Goal: Information Seeking & Learning: Learn about a topic

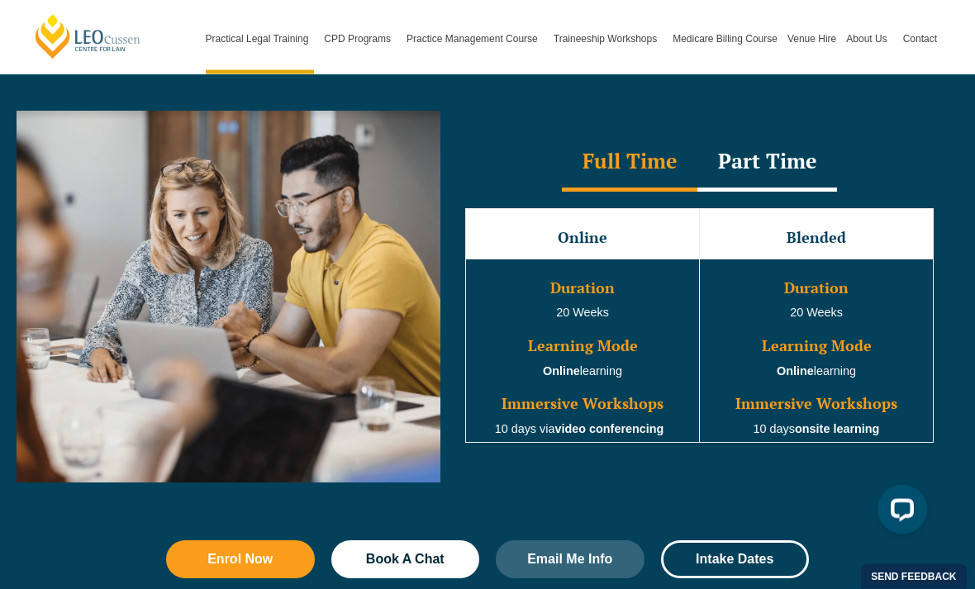
scroll to position [1518, 0]
click at [790, 164] on div "Part Time" at bounding box center [767, 163] width 140 height 58
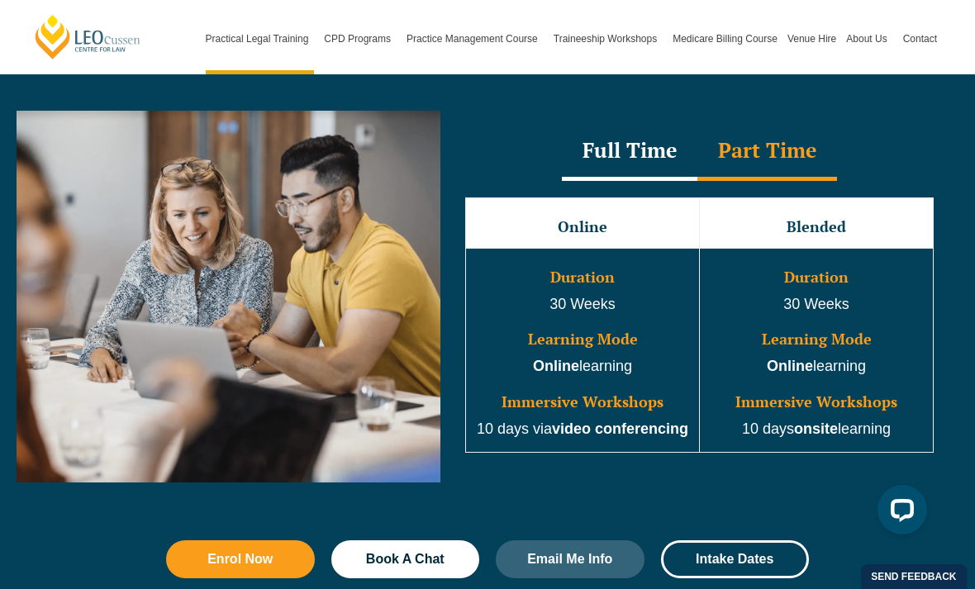
click at [640, 144] on div "Full Time" at bounding box center [629, 152] width 135 height 58
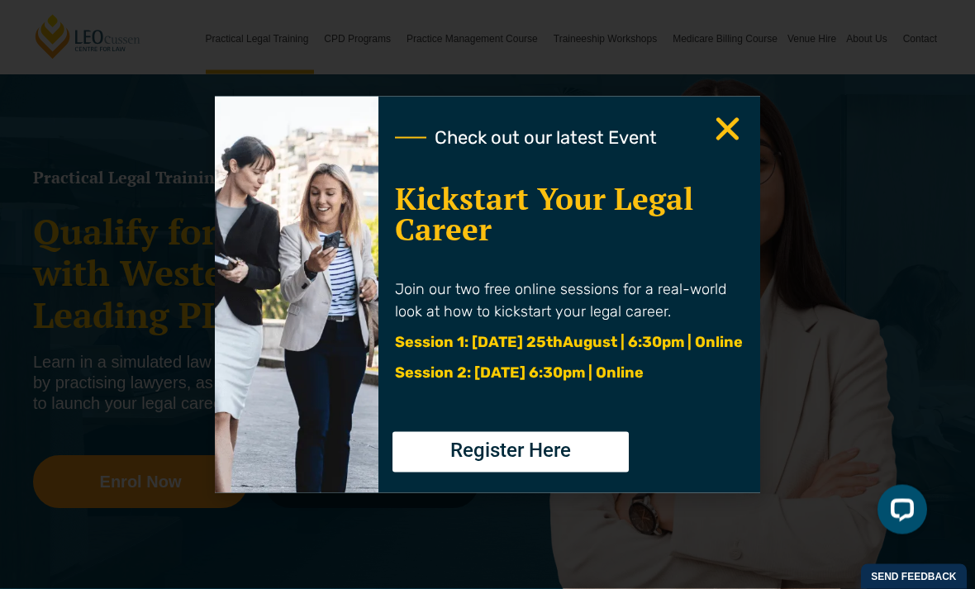
scroll to position [132, 0]
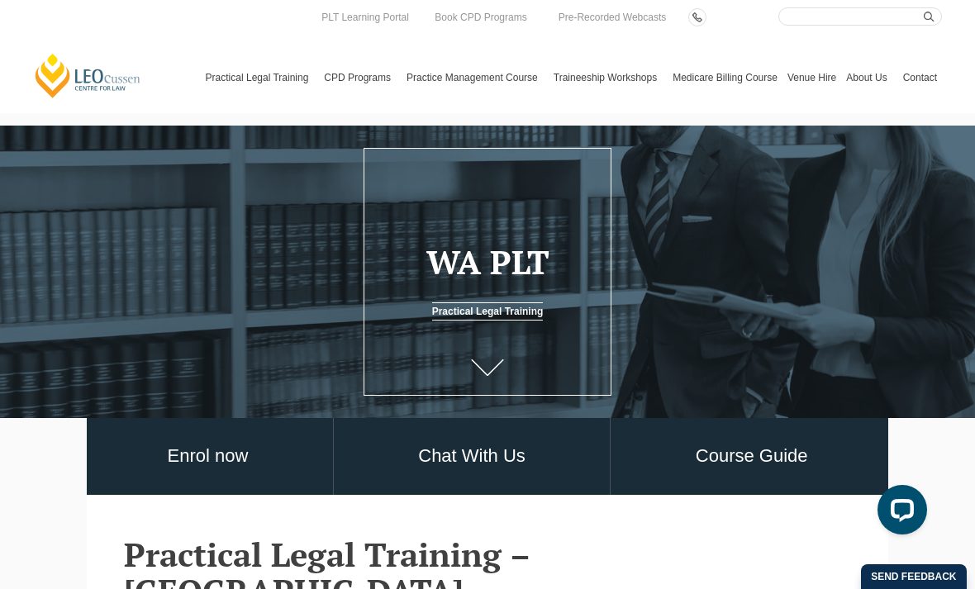
click at [0, 0] on link "Program Dates & Fees" at bounding box center [0, 0] width 0 height 0
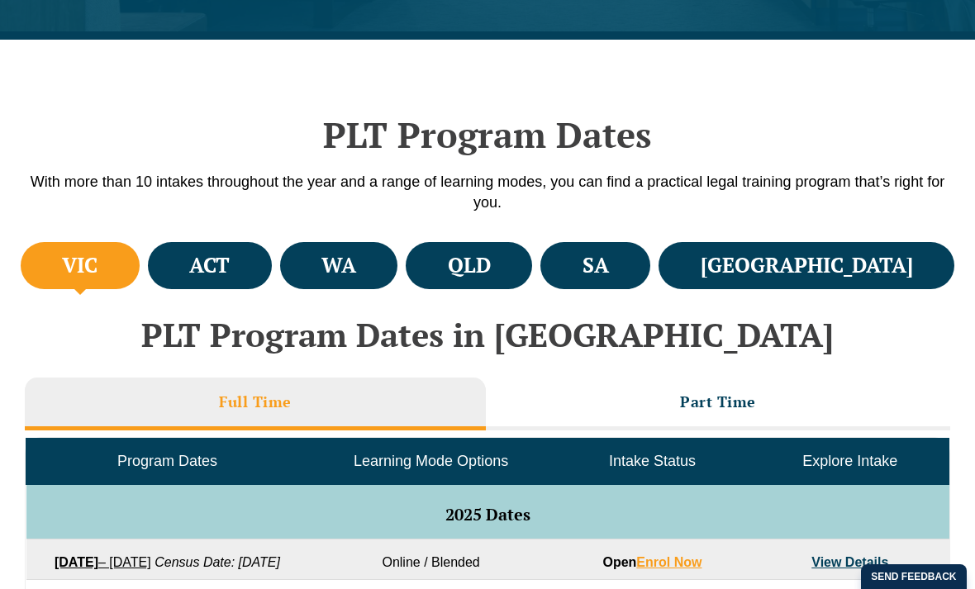
click at [356, 260] on h4 "WA" at bounding box center [338, 265] width 35 height 27
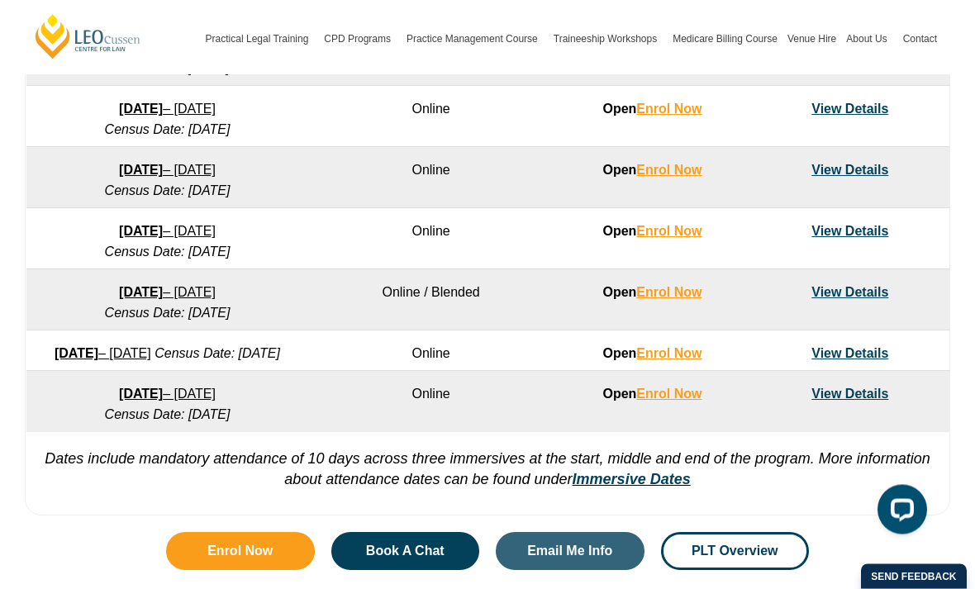
scroll to position [1128, 0]
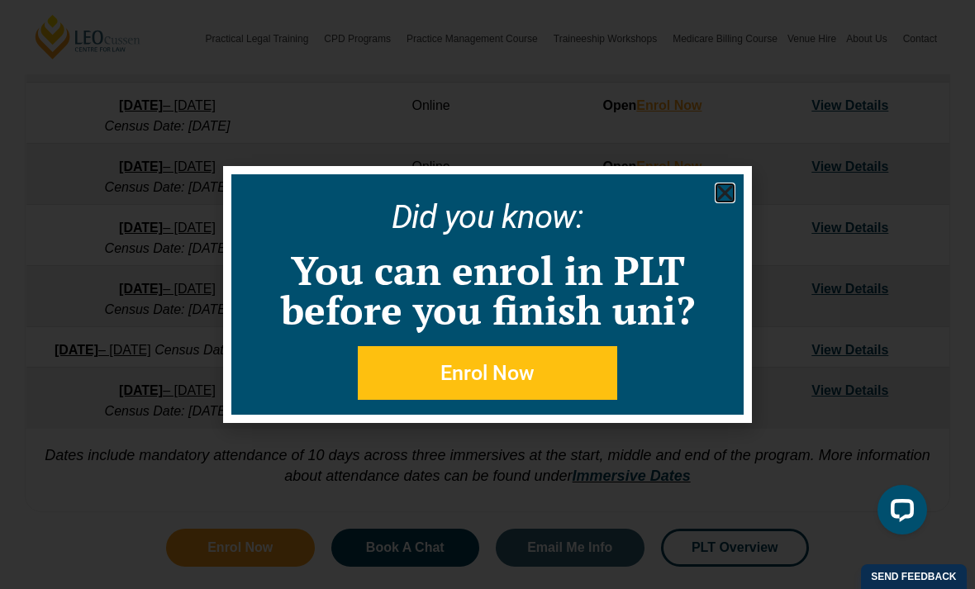
click at [733, 203] on icon "Close" at bounding box center [724, 193] width 21 height 21
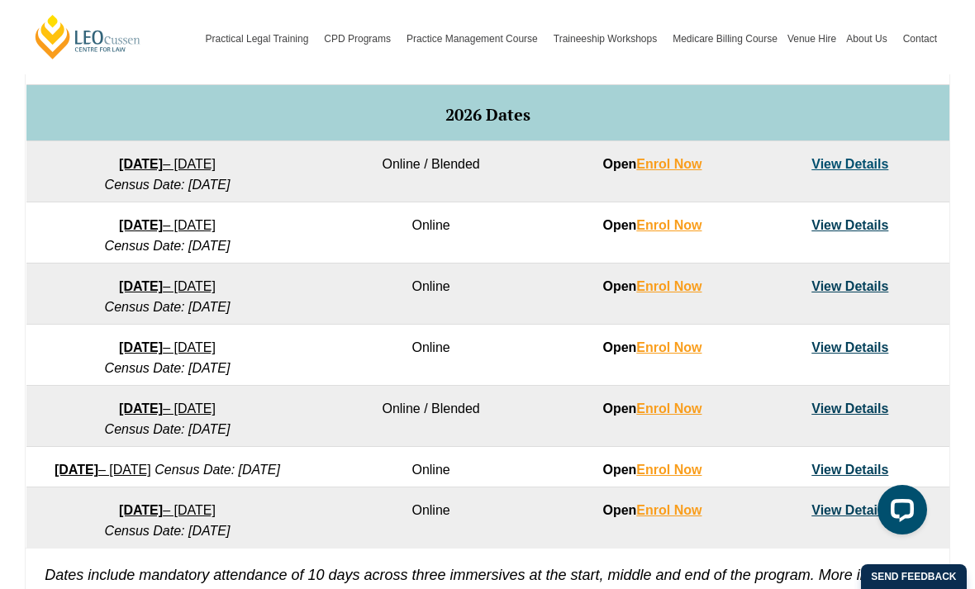
scroll to position [1007, 0]
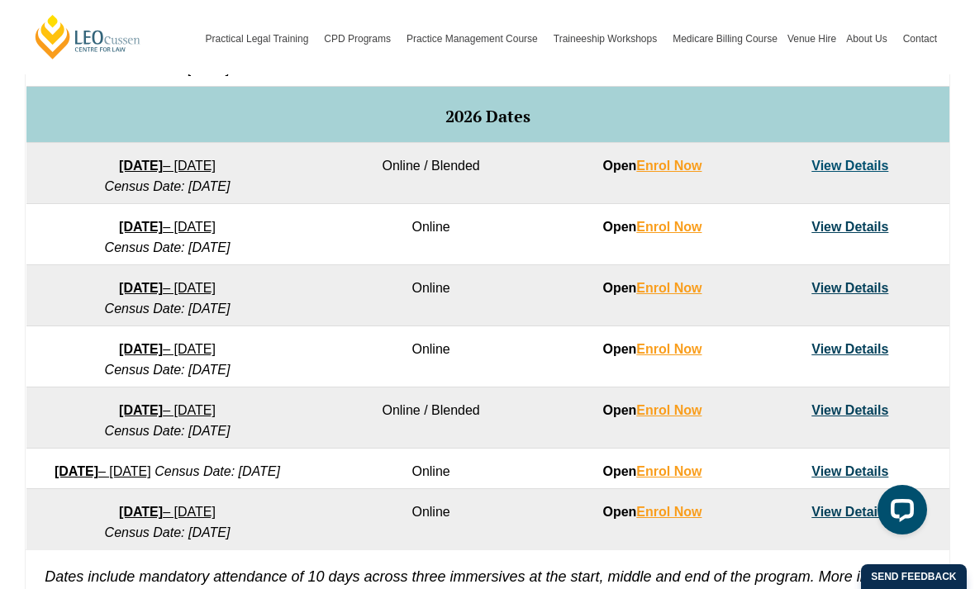
click at [872, 417] on td "View Details" at bounding box center [849, 417] width 197 height 61
click at [870, 417] on link "View Details" at bounding box center [849, 410] width 77 height 14
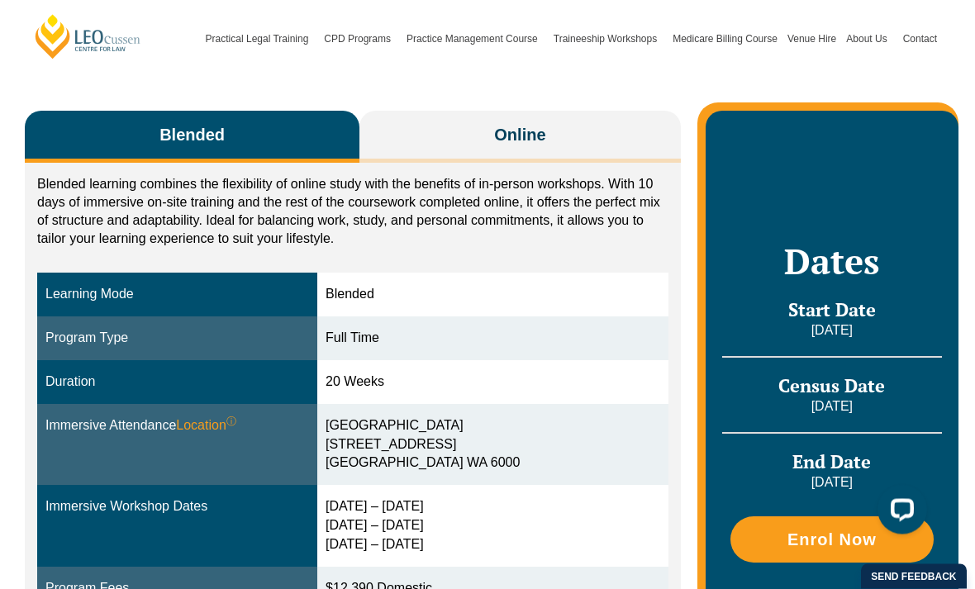
scroll to position [234, 0]
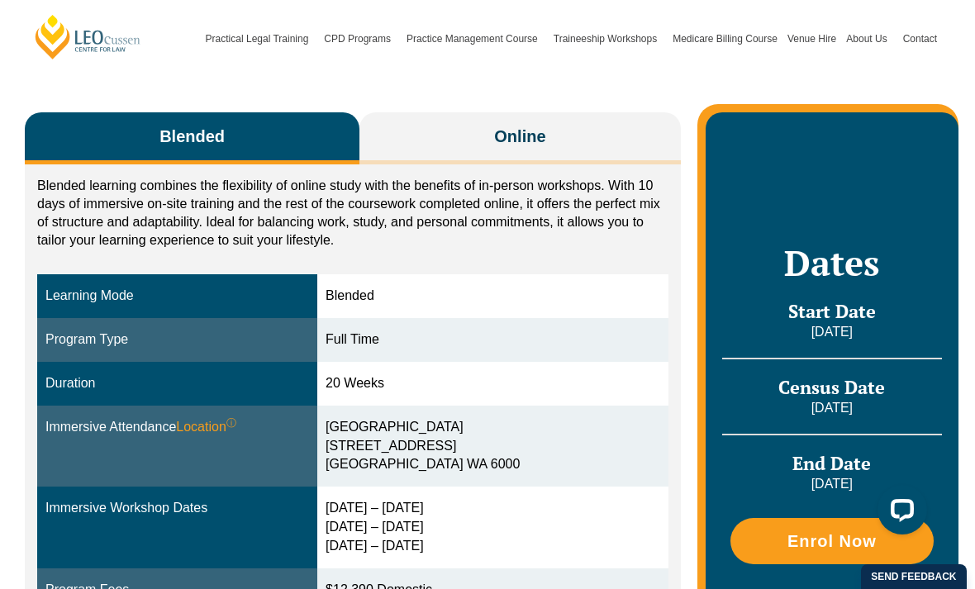
click at [292, 137] on button "Blended" at bounding box center [192, 138] width 335 height 52
click at [512, 130] on span "Online" at bounding box center [519, 136] width 51 height 23
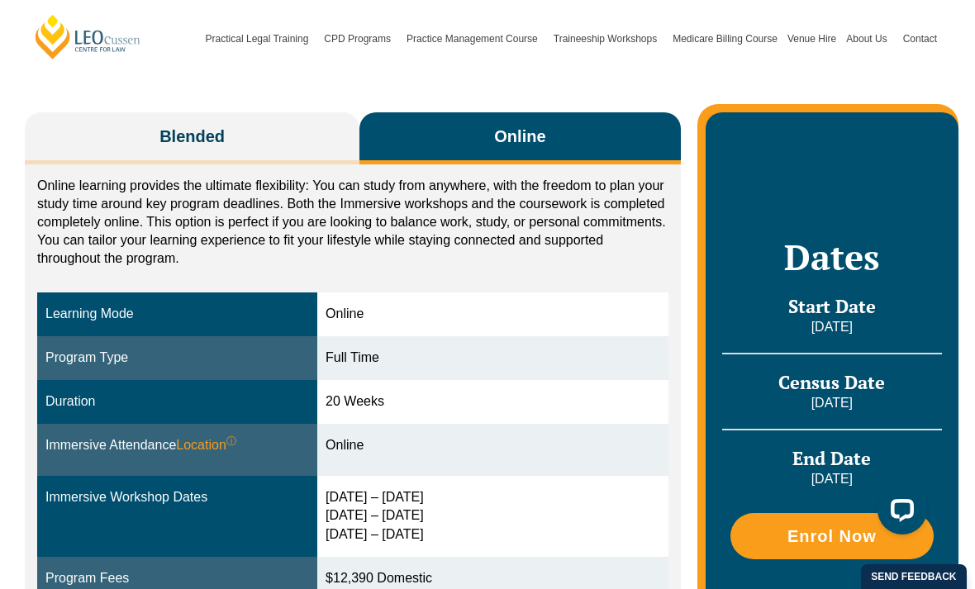
click at [303, 131] on button "Blended" at bounding box center [192, 138] width 335 height 52
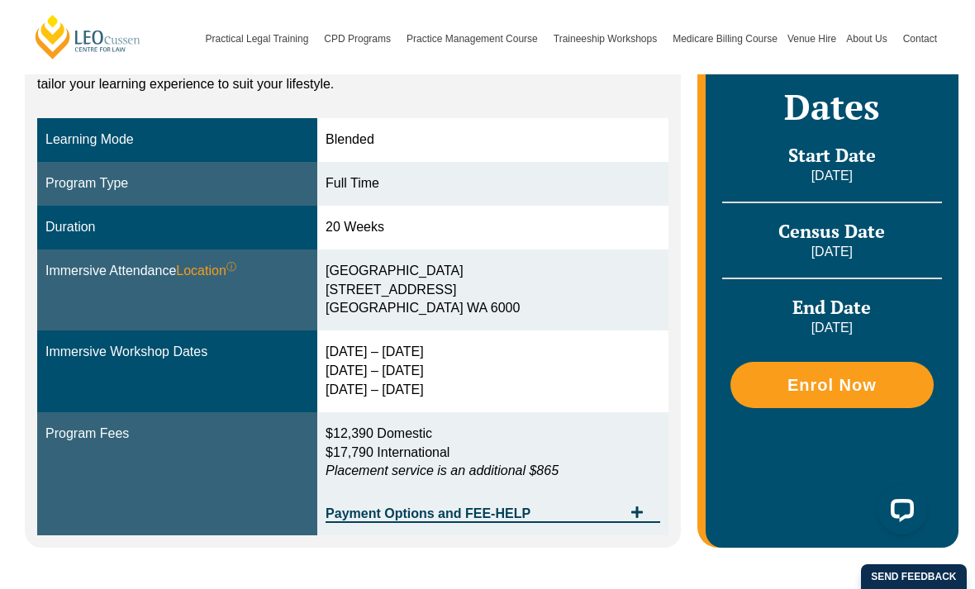
scroll to position [395, 0]
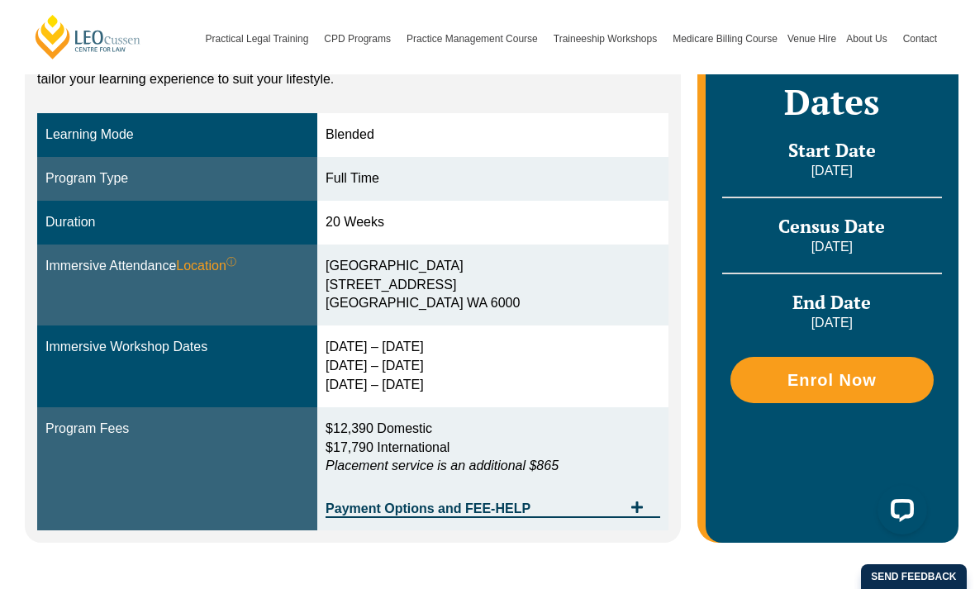
click at [636, 501] on icon "Tabs. Open items with Enter or Space, close with Escape and navigate using the …" at bounding box center [637, 507] width 12 height 12
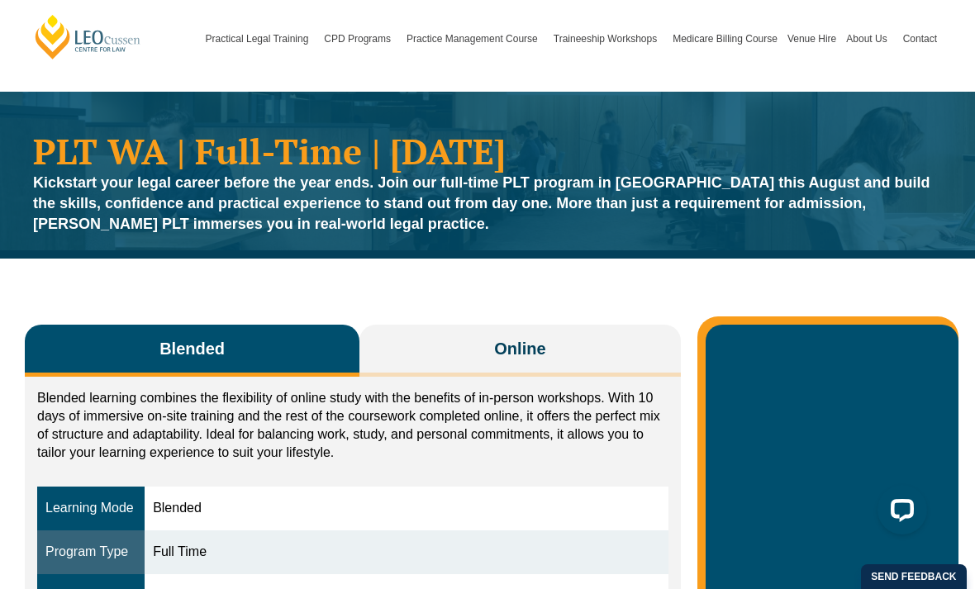
scroll to position [23, 0]
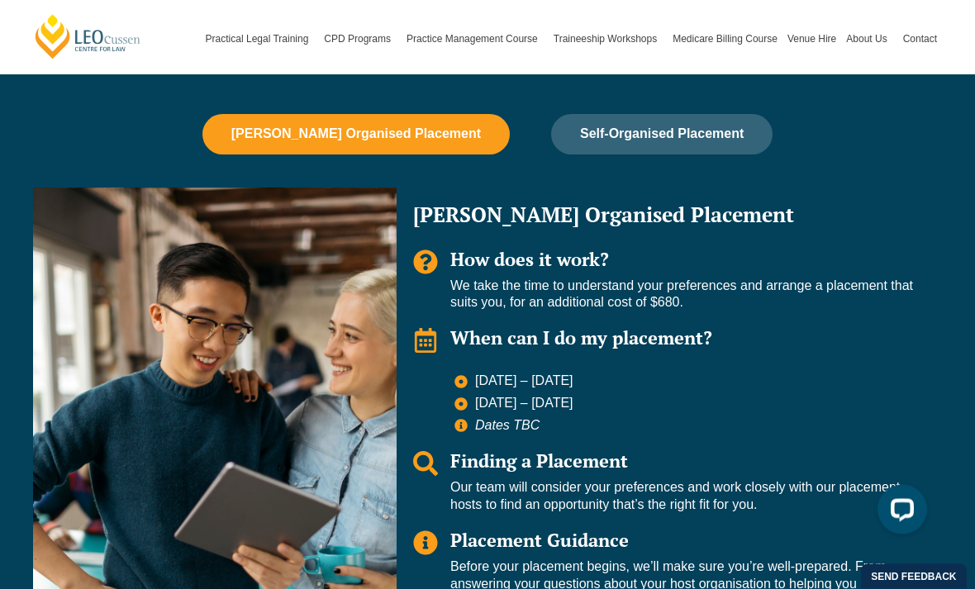
scroll to position [1528, 0]
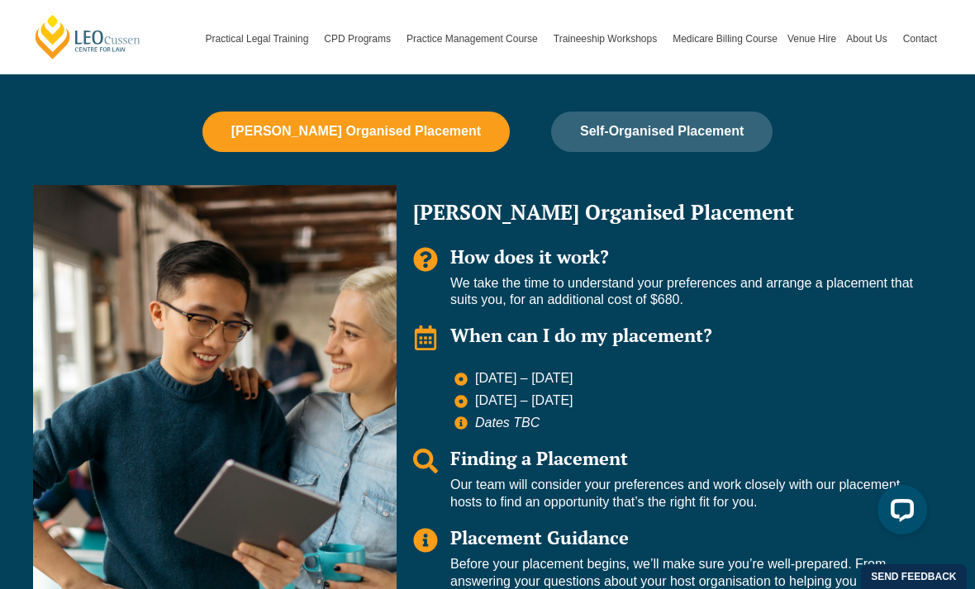
click at [710, 130] on button "Self-Organised Placement" at bounding box center [661, 132] width 221 height 40
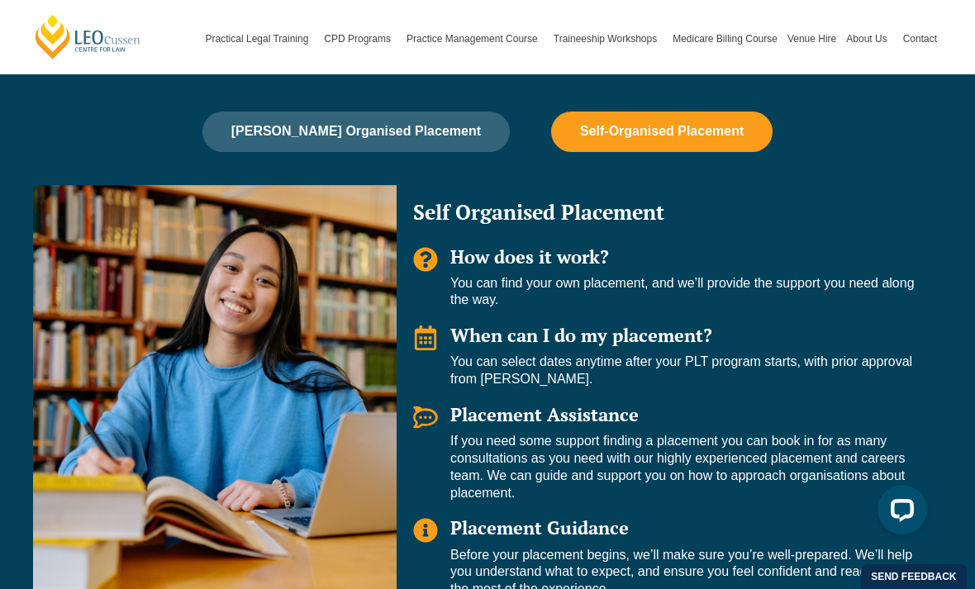
click at [441, 126] on button "[PERSON_NAME] Organised Placement" at bounding box center [355, 132] width 307 height 40
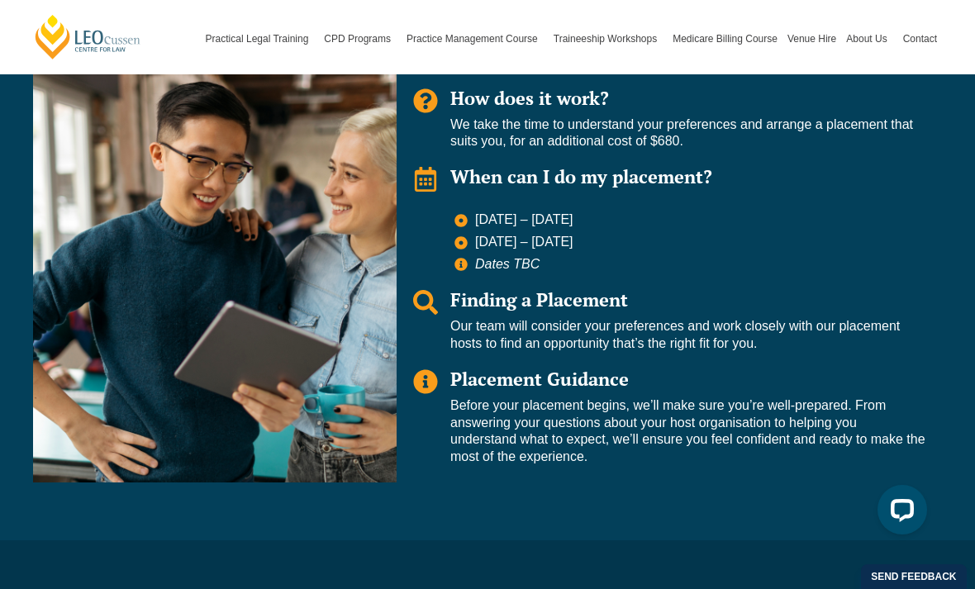
scroll to position [1692, 0]
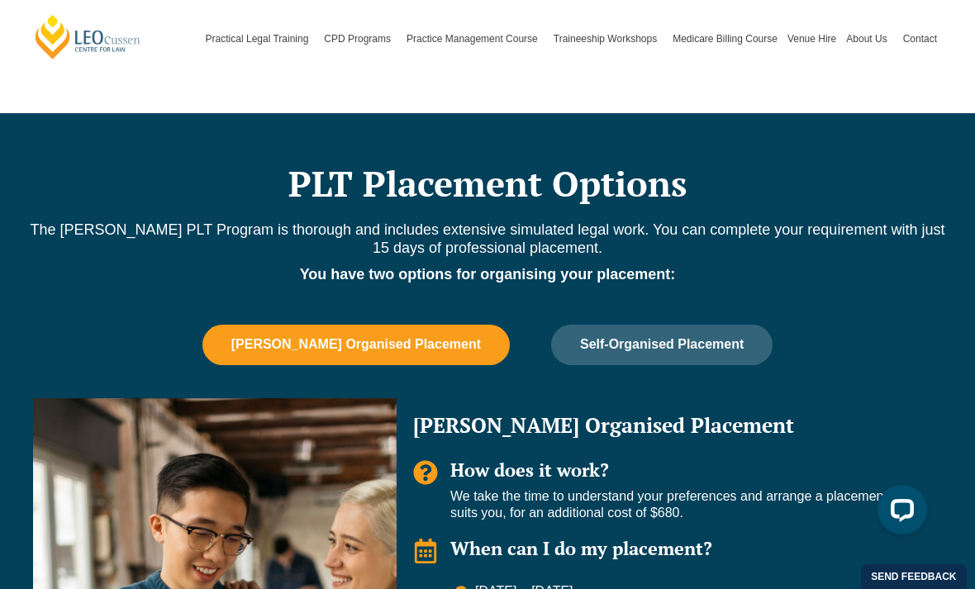
click at [693, 348] on span "Self-Organised Placement" at bounding box center [662, 344] width 164 height 15
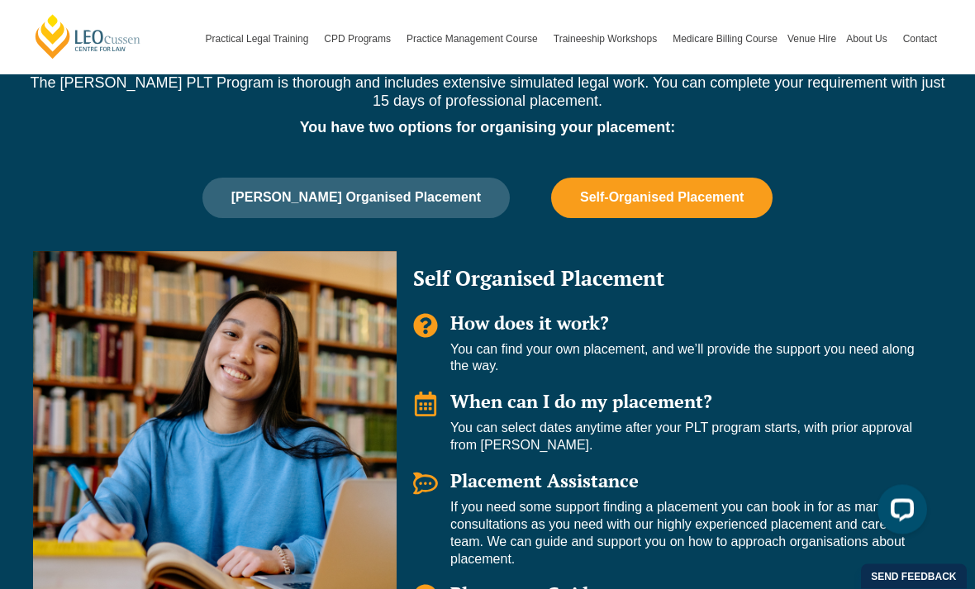
scroll to position [1457, 0]
